Goal: Information Seeking & Learning: Learn about a topic

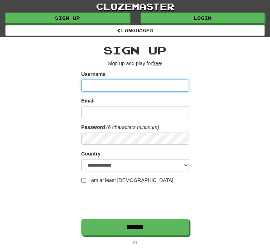
click at [153, 87] on input "Username" at bounding box center [134, 86] width 107 height 12
type input "******"
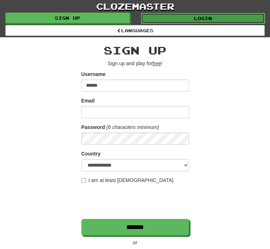
click at [214, 15] on link "Login" at bounding box center [203, 18] width 124 height 11
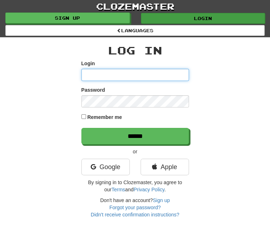
type input "******"
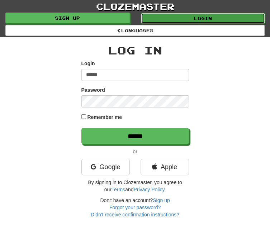
click at [226, 13] on link "Login" at bounding box center [203, 18] width 124 height 11
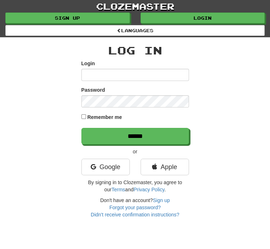
type input "******"
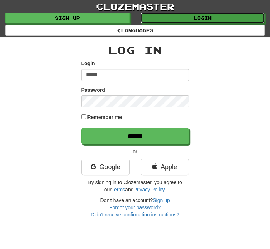
click at [226, 13] on link "Login" at bounding box center [202, 18] width 124 height 11
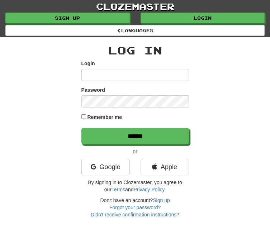
type input "******"
click at [170, 149] on div "Log In Login ****** Password Remember me ****** or Google Apple By signing in t…" at bounding box center [134, 131] width 107 height 174
click at [102, 121] on label "Remember me" at bounding box center [104, 117] width 35 height 7
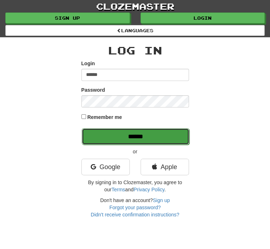
click at [114, 136] on input "******" at bounding box center [135, 136] width 107 height 16
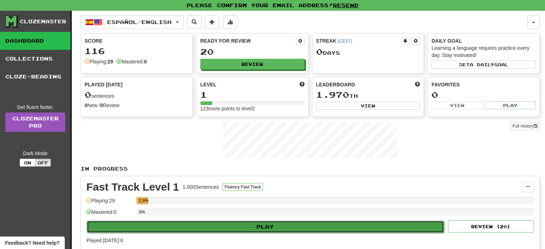
click at [249, 221] on button "Play" at bounding box center [265, 227] width 357 height 12
select select "**"
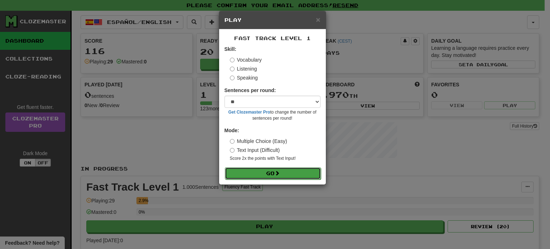
click at [269, 172] on button "Go" at bounding box center [273, 173] width 96 height 12
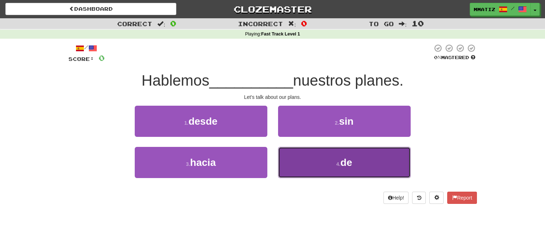
click at [317, 169] on button "4 . de" at bounding box center [344, 162] width 133 height 31
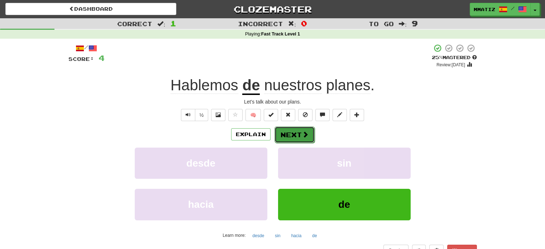
click at [300, 138] on button "Next" at bounding box center [294, 134] width 40 height 16
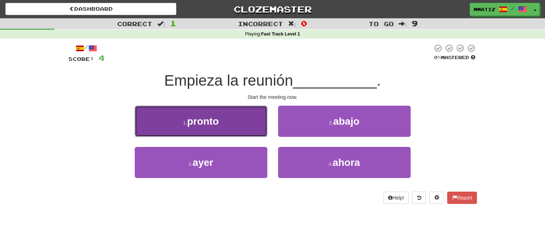
click at [233, 129] on button "1 . pronto" at bounding box center [201, 121] width 133 height 31
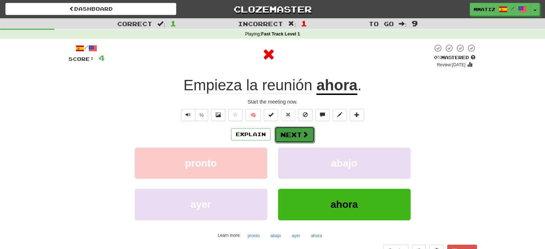
click at [295, 134] on button "Next" at bounding box center [294, 134] width 40 height 16
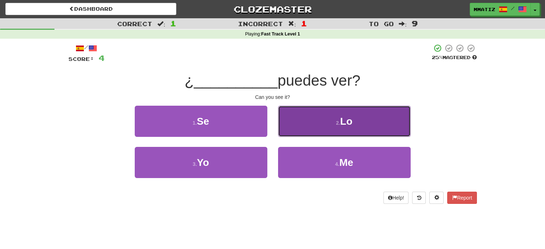
click at [343, 120] on span "Lo" at bounding box center [346, 121] width 12 height 11
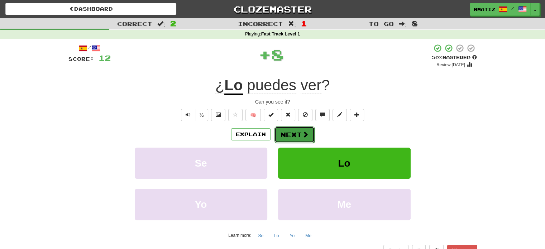
click at [298, 139] on button "Next" at bounding box center [294, 134] width 40 height 16
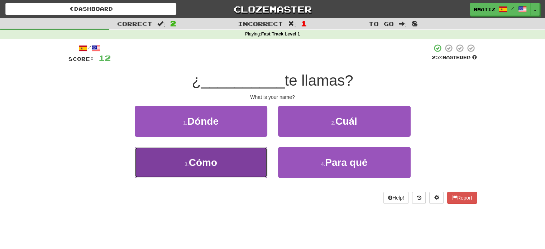
click at [261, 167] on button "3 . Cómo" at bounding box center [201, 162] width 133 height 31
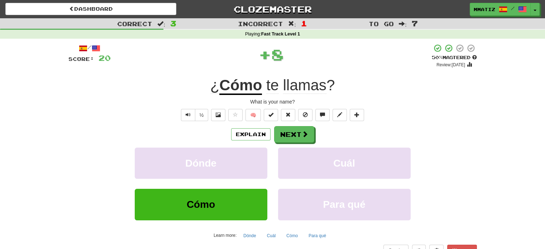
click at [301, 143] on div "Explain Next Dónde Cuál Cómo Para qué Learn more: Dónde Cuál Cómo Para qué" at bounding box center [272, 183] width 408 height 115
click at [302, 139] on button "Next" at bounding box center [294, 134] width 40 height 16
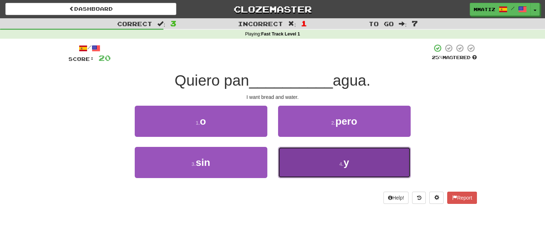
click at [330, 169] on button "4 . y" at bounding box center [344, 162] width 133 height 31
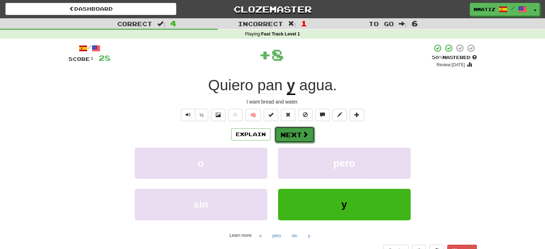
click at [310, 138] on button "Next" at bounding box center [294, 134] width 40 height 16
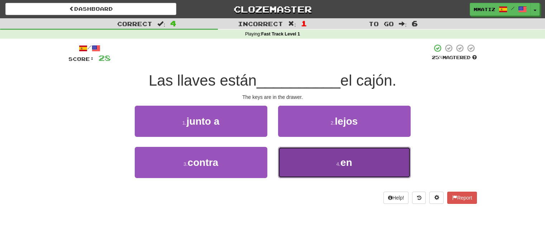
click at [319, 160] on button "4 . en" at bounding box center [344, 162] width 133 height 31
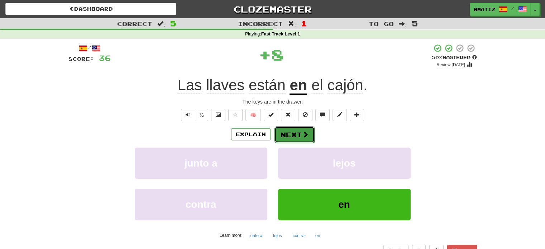
click at [300, 137] on button "Next" at bounding box center [294, 134] width 40 height 16
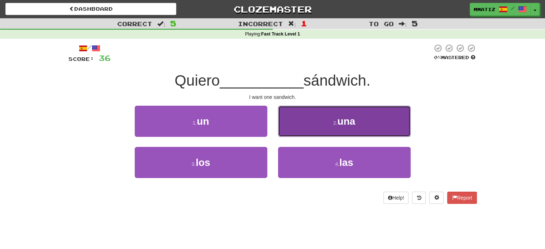
click at [334, 131] on button "2 . una" at bounding box center [344, 121] width 133 height 31
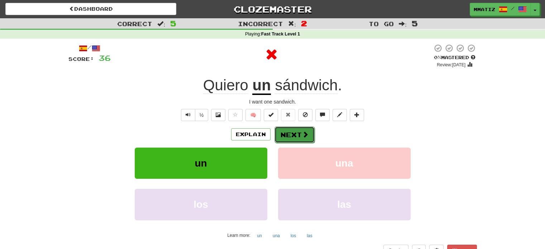
click at [309, 128] on button "Next" at bounding box center [294, 134] width 40 height 16
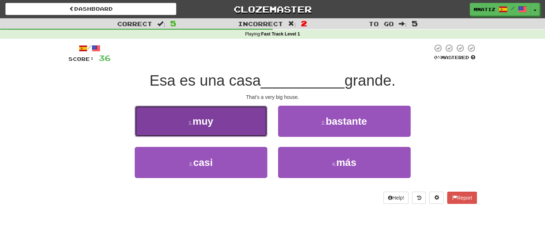
click at [243, 120] on button "1 . muy" at bounding box center [201, 121] width 133 height 31
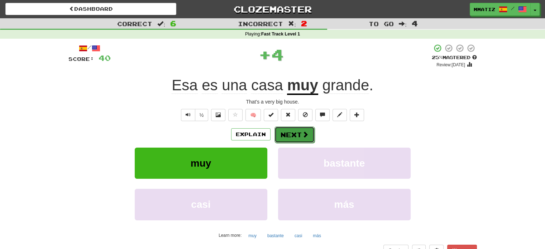
click at [305, 131] on span at bounding box center [305, 134] width 6 height 6
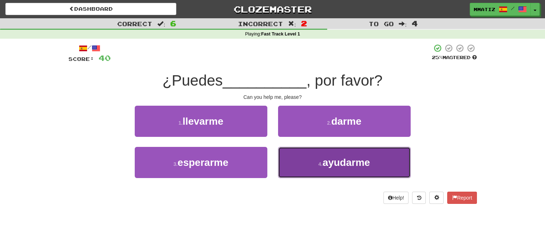
click at [313, 173] on button "4 . ayudarme" at bounding box center [344, 162] width 133 height 31
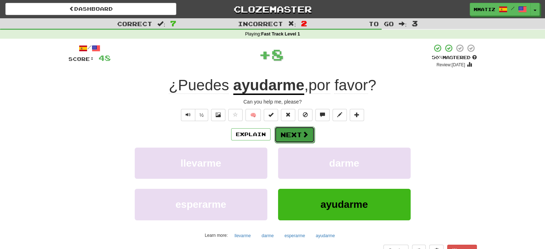
click at [297, 130] on button "Next" at bounding box center [294, 134] width 40 height 16
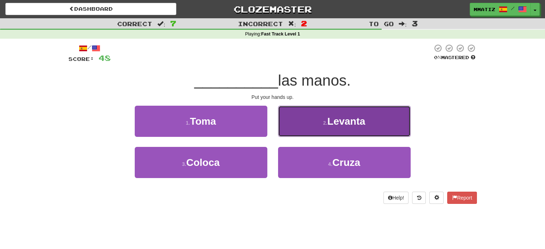
click at [333, 111] on button "2 . Levanta" at bounding box center [344, 121] width 133 height 31
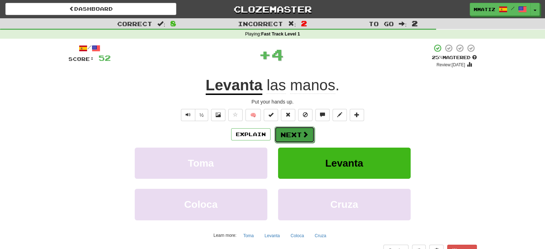
click at [309, 132] on button "Next" at bounding box center [294, 134] width 40 height 16
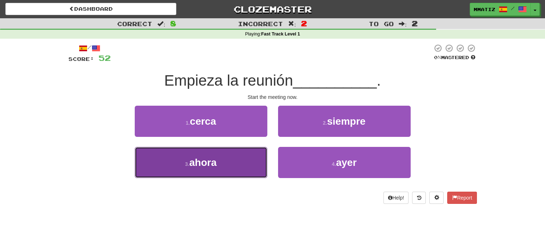
click at [240, 171] on button "3 . ahora" at bounding box center [201, 162] width 133 height 31
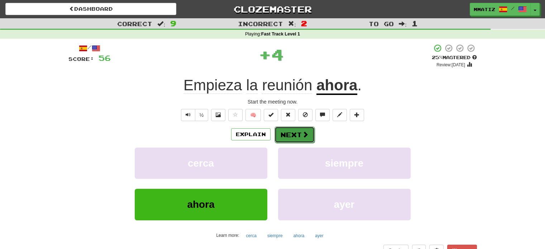
click at [299, 133] on button "Next" at bounding box center [294, 134] width 40 height 16
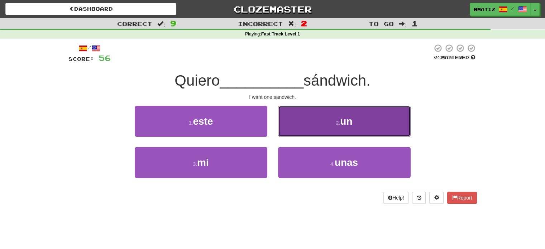
click at [310, 133] on button "2 . un" at bounding box center [344, 121] width 133 height 31
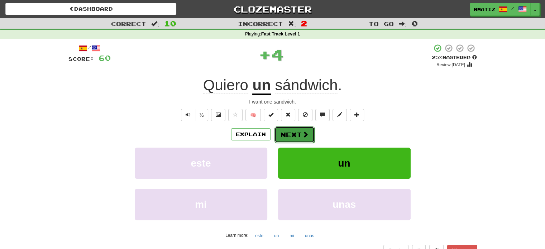
click at [307, 133] on span at bounding box center [305, 134] width 6 height 6
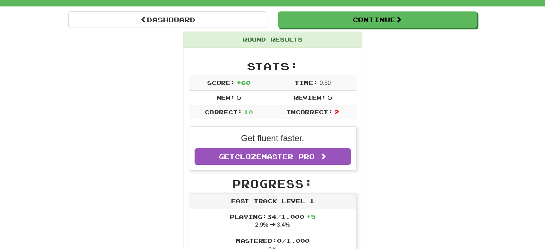
scroll to position [16, 0]
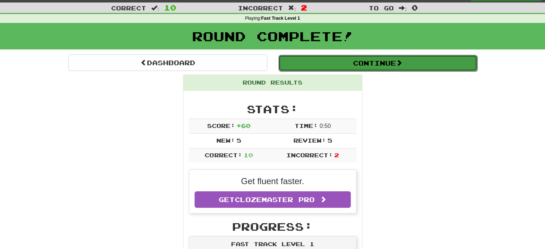
click at [389, 61] on button "Continue" at bounding box center [377, 63] width 199 height 16
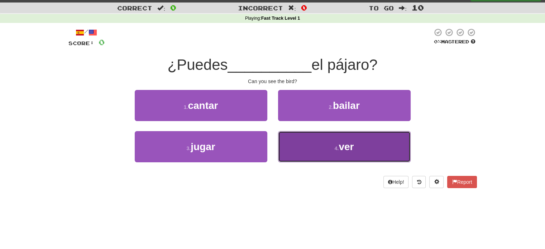
click at [310, 161] on button "4 . ver" at bounding box center [344, 146] width 133 height 31
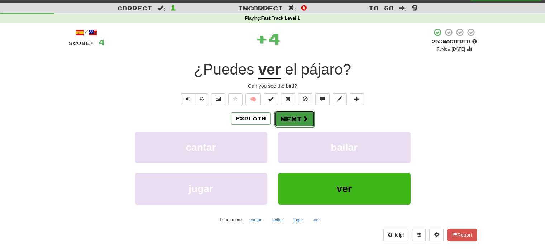
click at [298, 119] on button "Next" at bounding box center [294, 119] width 40 height 16
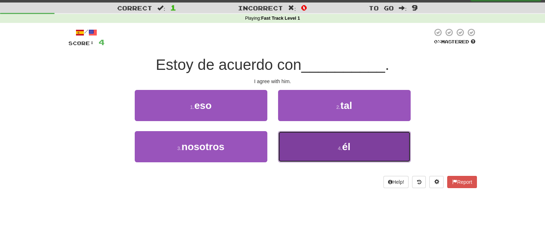
click at [328, 157] on button "4 . él" at bounding box center [344, 146] width 133 height 31
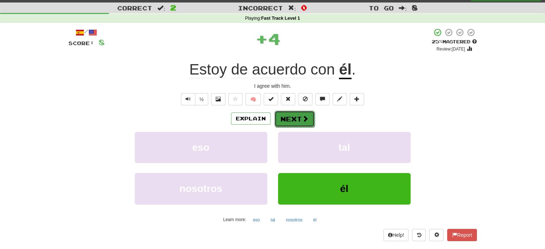
click at [305, 119] on span at bounding box center [305, 118] width 6 height 6
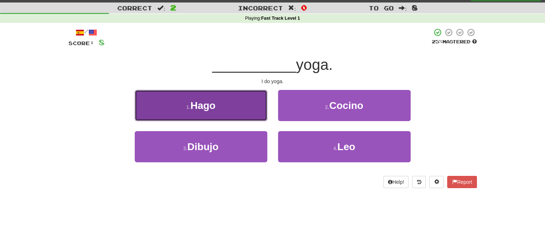
click at [225, 105] on button "1 . Hago" at bounding box center [201, 105] width 133 height 31
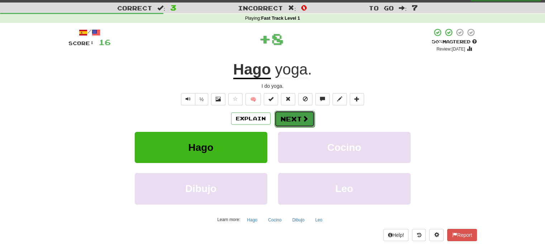
click at [295, 119] on button "Next" at bounding box center [294, 119] width 40 height 16
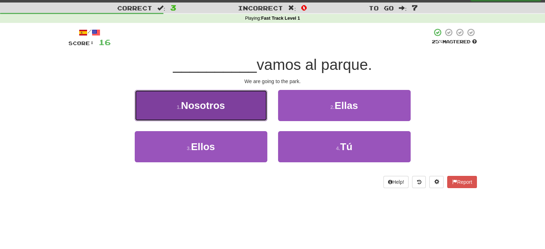
click at [253, 111] on button "1 . Nosotros" at bounding box center [201, 105] width 133 height 31
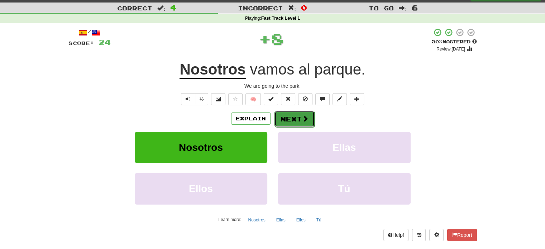
click at [296, 120] on button "Next" at bounding box center [294, 119] width 40 height 16
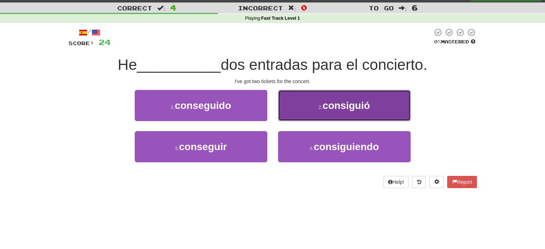
click at [300, 101] on button "2 . consiguió" at bounding box center [344, 105] width 133 height 31
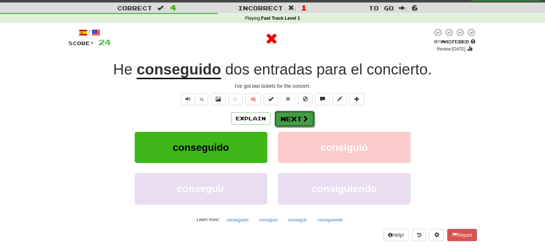
click at [300, 119] on button "Next" at bounding box center [294, 119] width 40 height 16
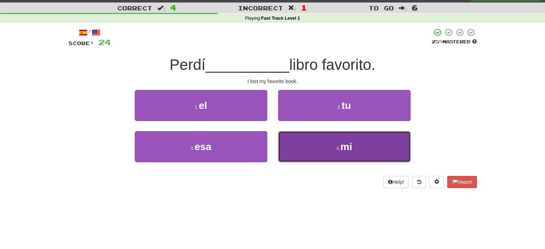
click at [327, 158] on button "4 . mi" at bounding box center [344, 146] width 133 height 31
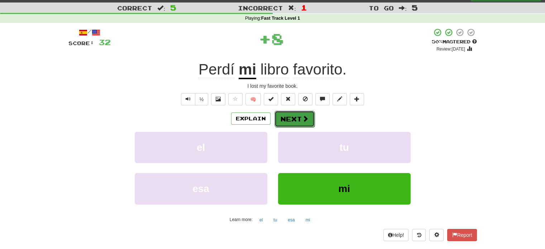
click at [311, 116] on button "Next" at bounding box center [294, 119] width 40 height 16
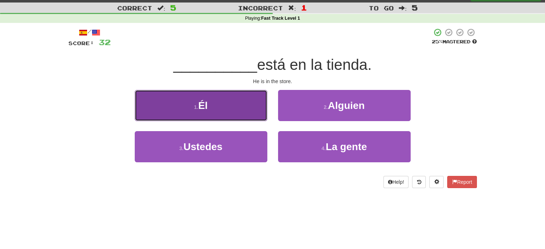
click at [257, 110] on button "1 . Él" at bounding box center [201, 105] width 133 height 31
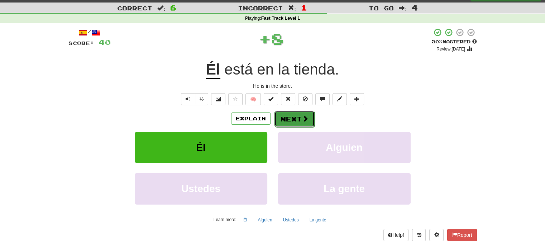
click at [291, 111] on button "Next" at bounding box center [294, 119] width 40 height 16
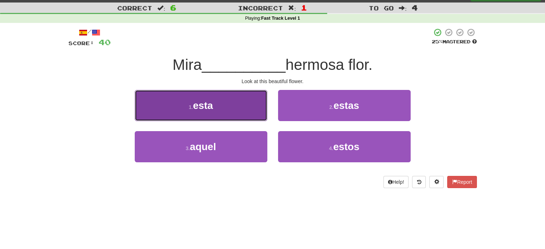
click at [254, 97] on button "1 . esta" at bounding box center [201, 105] width 133 height 31
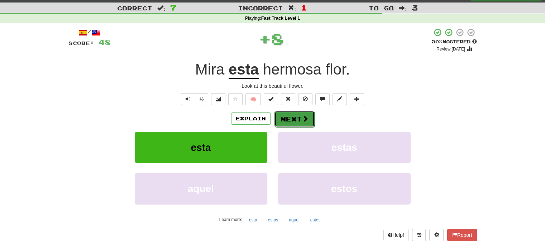
click at [284, 125] on button "Next" at bounding box center [294, 119] width 40 height 16
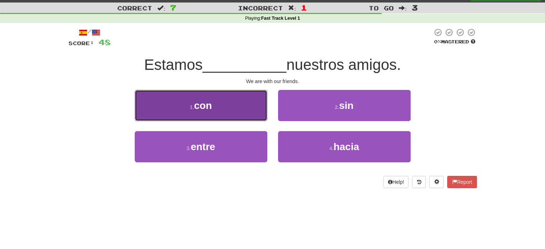
click at [241, 104] on button "1 . con" at bounding box center [201, 105] width 133 height 31
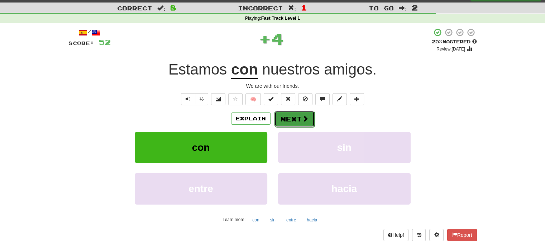
click at [285, 113] on button "Next" at bounding box center [294, 119] width 40 height 16
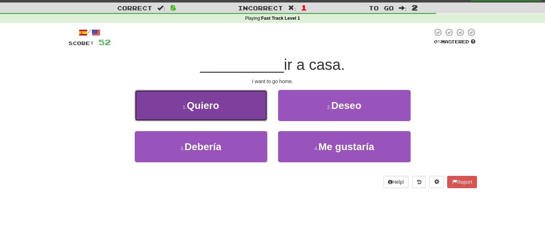
click at [249, 103] on button "1 . Quiero" at bounding box center [201, 105] width 133 height 31
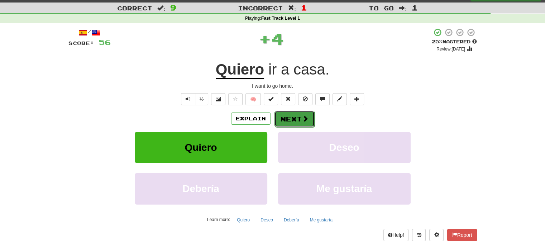
click at [287, 115] on button "Next" at bounding box center [294, 119] width 40 height 16
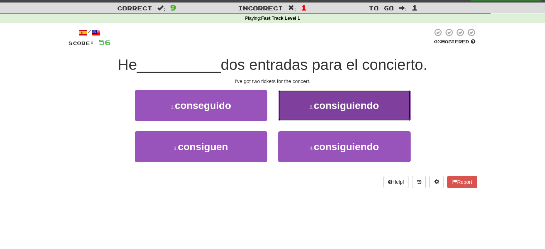
click at [306, 117] on button "2 . consiguiendo" at bounding box center [344, 105] width 133 height 31
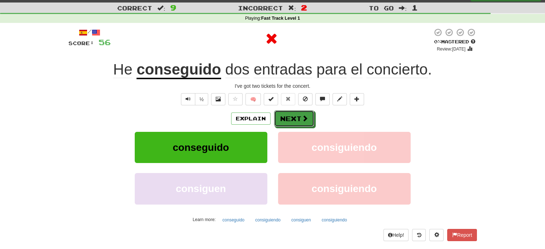
click at [306, 117] on span at bounding box center [305, 118] width 6 height 6
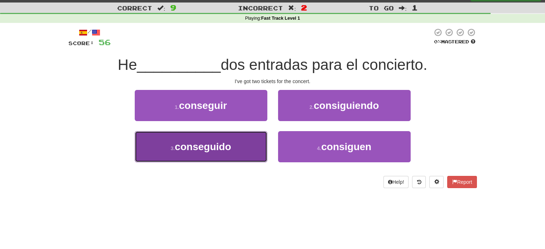
click at [248, 156] on button "3 . conseguido" at bounding box center [201, 146] width 133 height 31
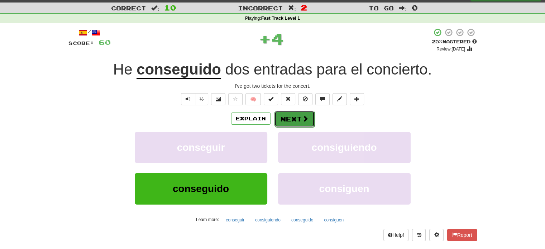
click at [296, 119] on button "Next" at bounding box center [294, 119] width 40 height 16
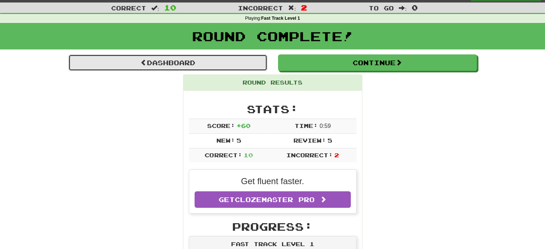
click at [240, 58] on link "Dashboard" at bounding box center [167, 62] width 199 height 16
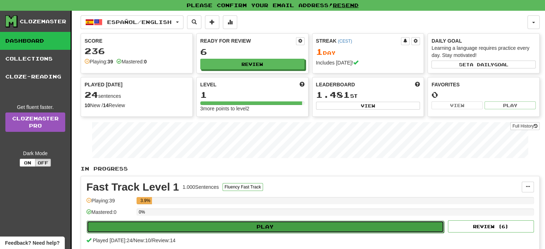
click at [261, 223] on button "Play" at bounding box center [265, 227] width 357 height 12
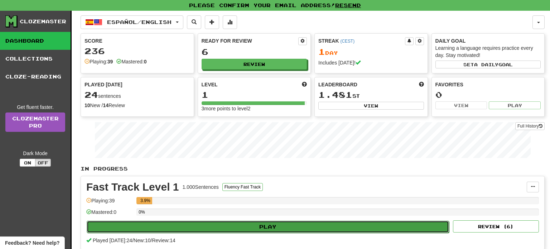
select select "**"
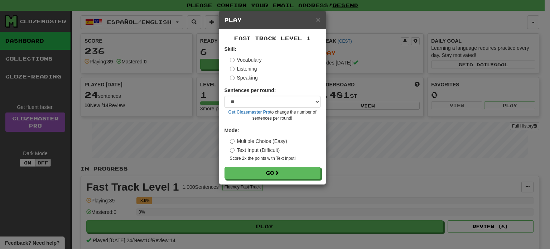
click at [242, 71] on label "Listening" at bounding box center [243, 68] width 27 height 7
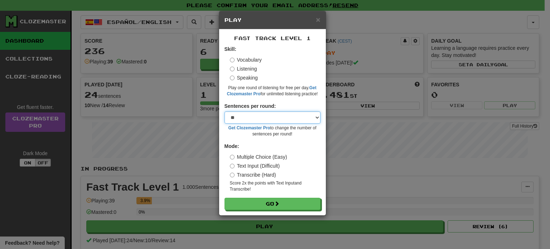
click at [272, 117] on select "* ** ** ** ** ** *** ********" at bounding box center [273, 117] width 96 height 12
click at [251, 116] on select "* ** ** ** ** ** *** ********" at bounding box center [273, 117] width 96 height 12
click at [255, 109] on label "Sentences per round:" at bounding box center [251, 105] width 52 height 7
drag, startPoint x: 285, startPoint y: 116, endPoint x: 275, endPoint y: 117, distance: 10.1
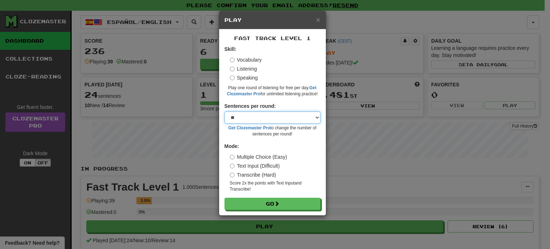
click at [275, 117] on select "* ** ** ** ** ** *** ********" at bounding box center [273, 117] width 96 height 12
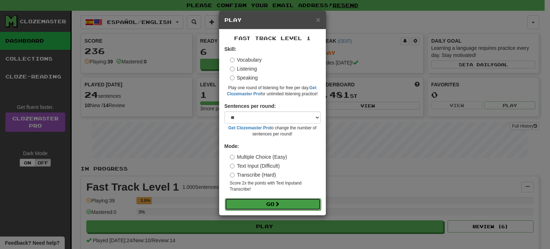
click at [283, 203] on button "Go" at bounding box center [273, 204] width 96 height 12
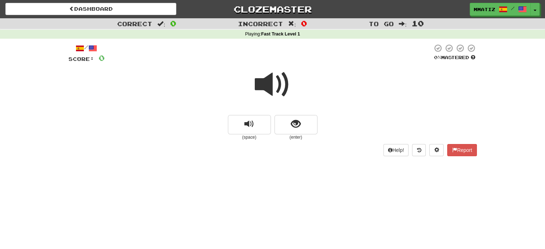
click at [271, 86] on span at bounding box center [273, 85] width 36 height 36
click at [254, 121] on span "replay audio" at bounding box center [249, 124] width 10 height 10
click at [284, 129] on button "show sentence" at bounding box center [295, 124] width 43 height 19
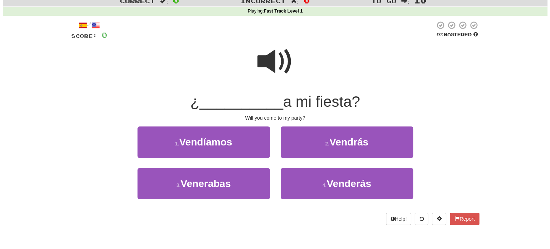
scroll to position [23, 0]
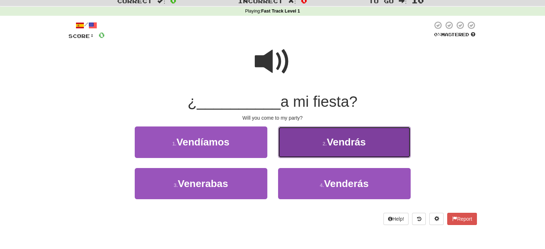
click at [317, 142] on button "2 . Vendrás" at bounding box center [344, 141] width 133 height 31
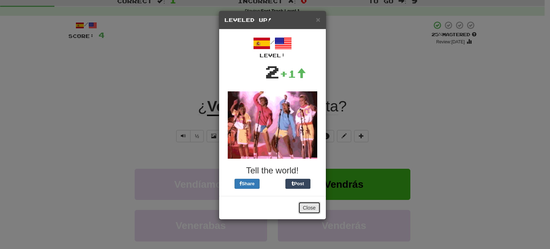
click at [308, 209] on button "Close" at bounding box center [309, 208] width 22 height 12
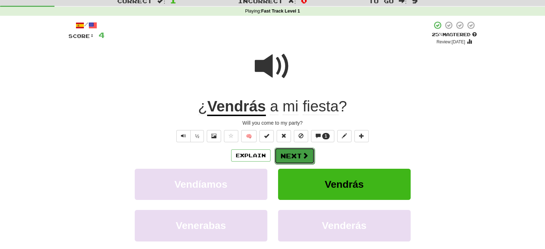
click at [292, 153] on button "Next" at bounding box center [294, 156] width 40 height 16
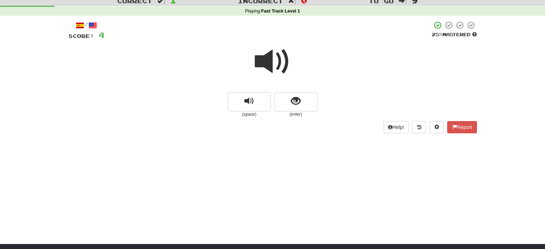
click at [272, 72] on span at bounding box center [273, 62] width 36 height 36
click at [296, 101] on span "show sentence" at bounding box center [296, 101] width 10 height 10
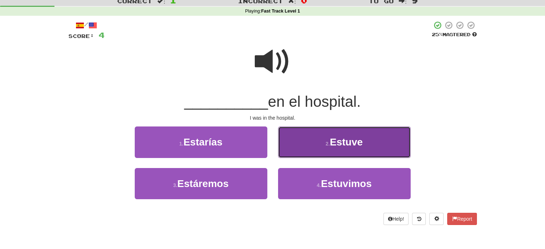
click at [325, 137] on button "2 . Estuve" at bounding box center [344, 141] width 133 height 31
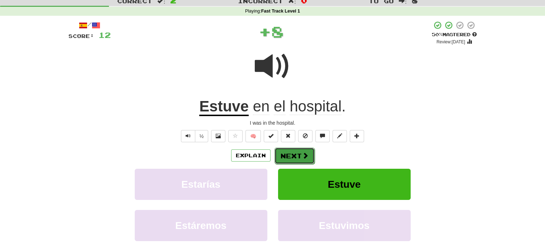
click at [306, 153] on span at bounding box center [305, 155] width 6 height 6
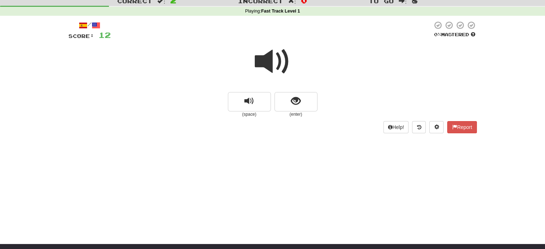
click at [274, 63] on span at bounding box center [273, 62] width 36 height 36
click at [288, 101] on button "show sentence" at bounding box center [295, 101] width 43 height 19
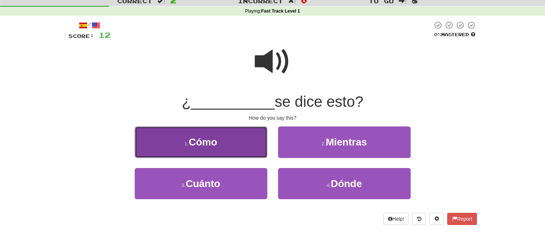
click at [250, 144] on button "1 . Cómo" at bounding box center [201, 141] width 133 height 31
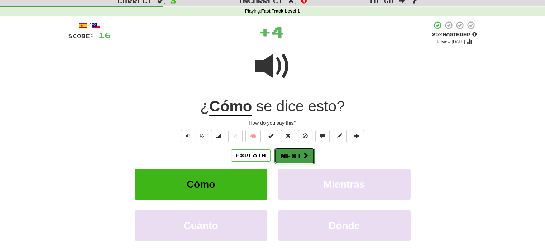
click at [294, 154] on button "Next" at bounding box center [294, 156] width 40 height 16
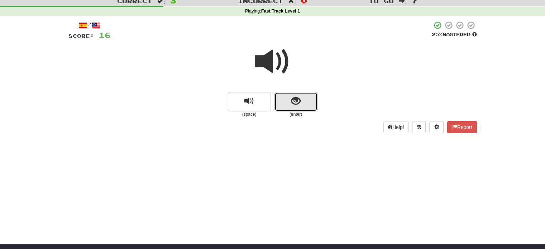
click at [284, 92] on button "show sentence" at bounding box center [295, 101] width 43 height 19
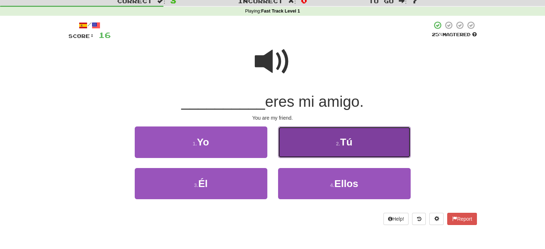
click at [325, 149] on button "2 . Tú" at bounding box center [344, 141] width 133 height 31
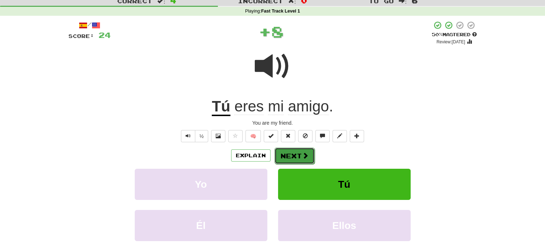
click at [308, 150] on button "Next" at bounding box center [294, 156] width 40 height 16
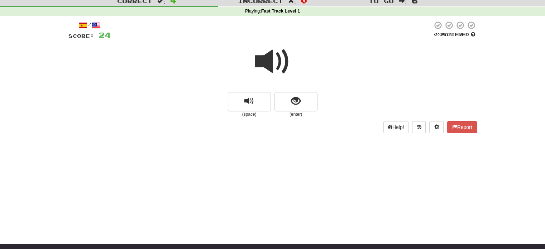
click at [281, 66] on span at bounding box center [273, 62] width 36 height 36
click at [292, 97] on span "show sentence" at bounding box center [296, 101] width 10 height 10
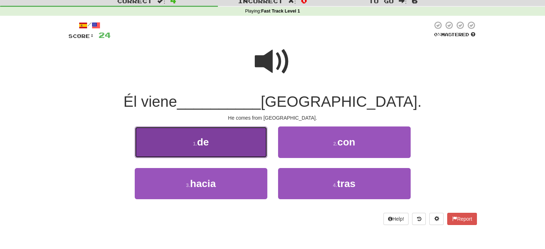
click at [250, 130] on button "1 . de" at bounding box center [201, 141] width 133 height 31
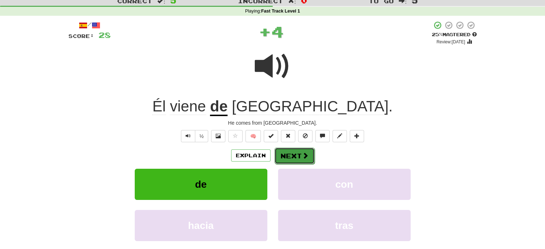
click at [294, 149] on button "Next" at bounding box center [294, 156] width 40 height 16
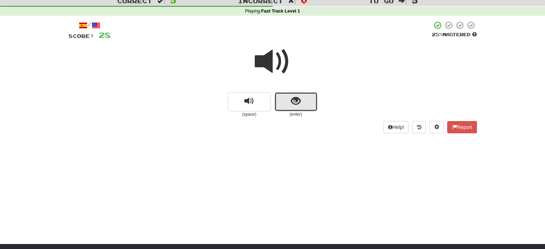
click at [289, 105] on button "show sentence" at bounding box center [295, 101] width 43 height 19
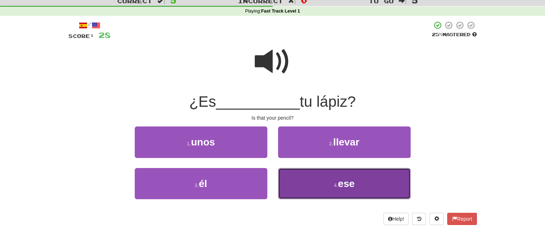
click at [329, 187] on button "4 . ese" at bounding box center [344, 183] width 133 height 31
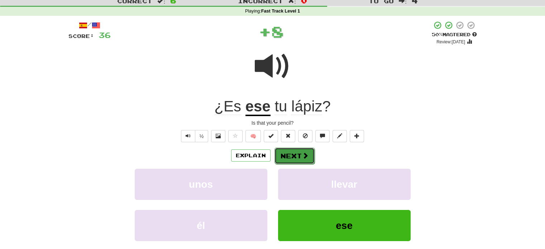
click at [304, 163] on button "Next" at bounding box center [294, 156] width 40 height 16
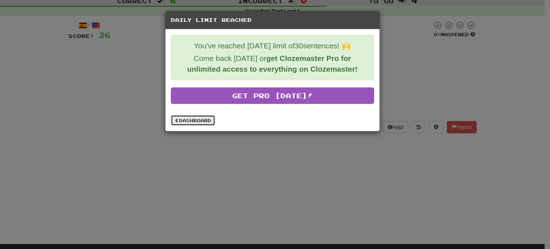
click at [202, 121] on link "Dashboard" at bounding box center [193, 120] width 44 height 11
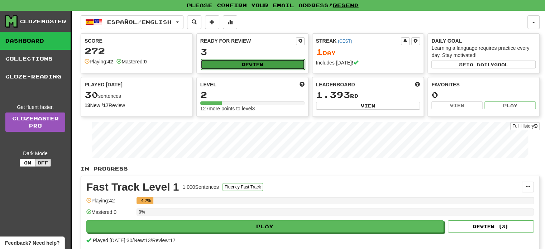
click at [274, 63] on button "Review" at bounding box center [253, 64] width 104 height 11
select select "**"
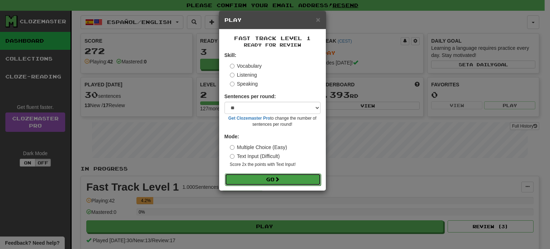
click at [280, 179] on span at bounding box center [277, 179] width 5 height 5
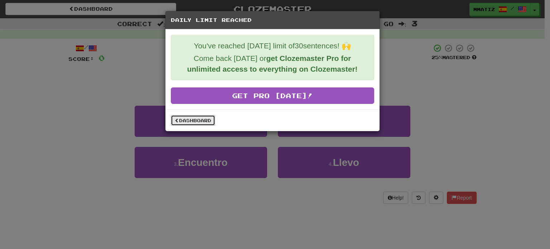
click at [202, 121] on link "Dashboard" at bounding box center [193, 120] width 44 height 11
